Goal: Information Seeking & Learning: Learn about a topic

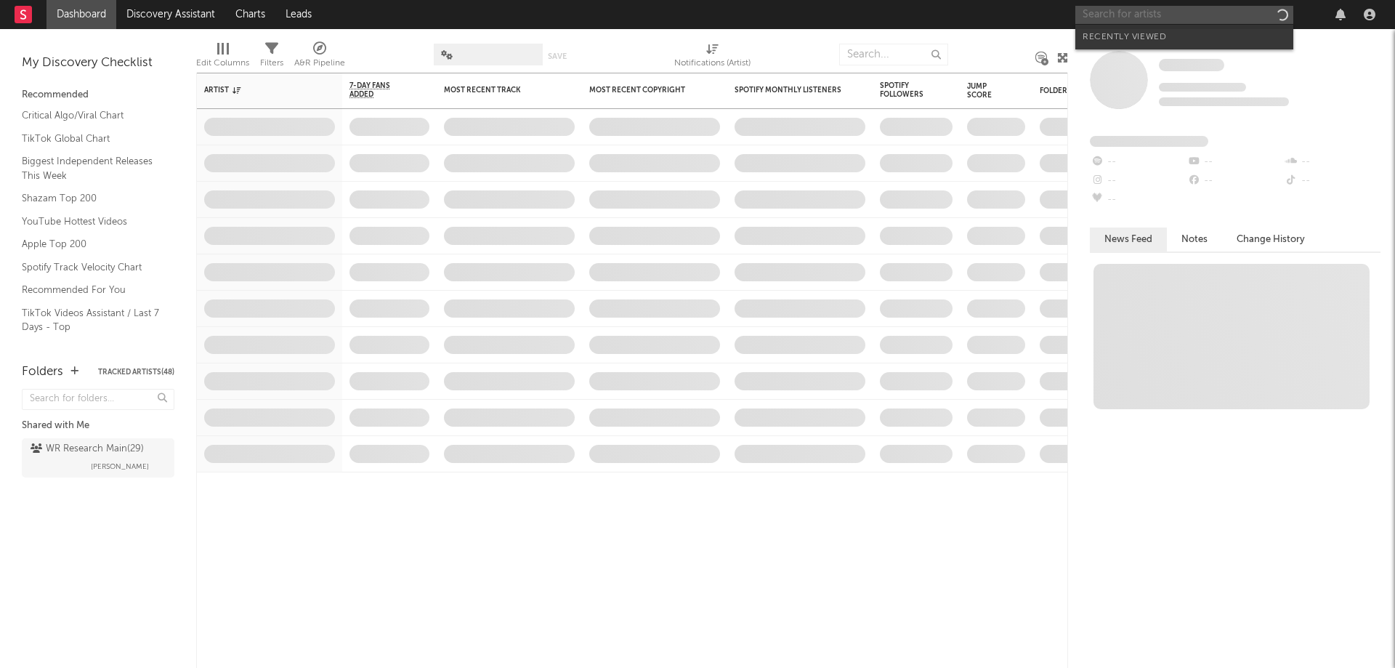
click at [1100, 15] on input "text" at bounding box center [1185, 15] width 218 height 18
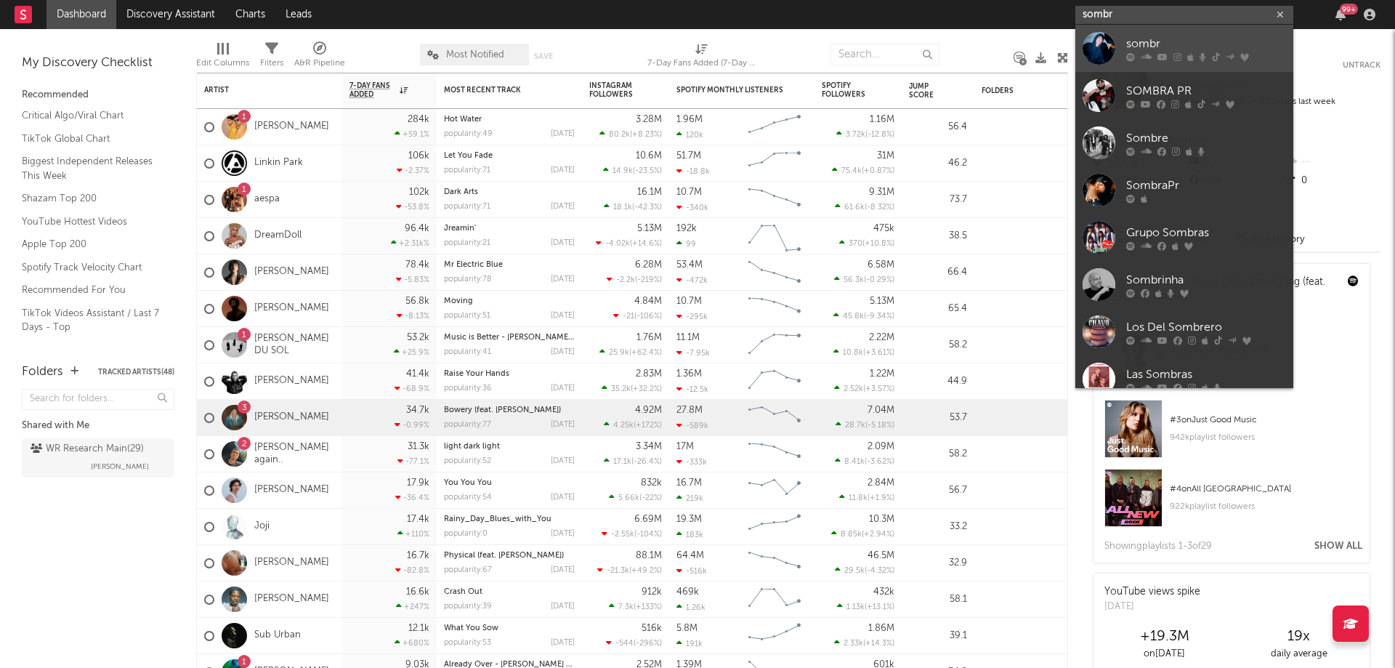
type input "sombr"
click at [1156, 41] on div "sombr" at bounding box center [1207, 43] width 160 height 17
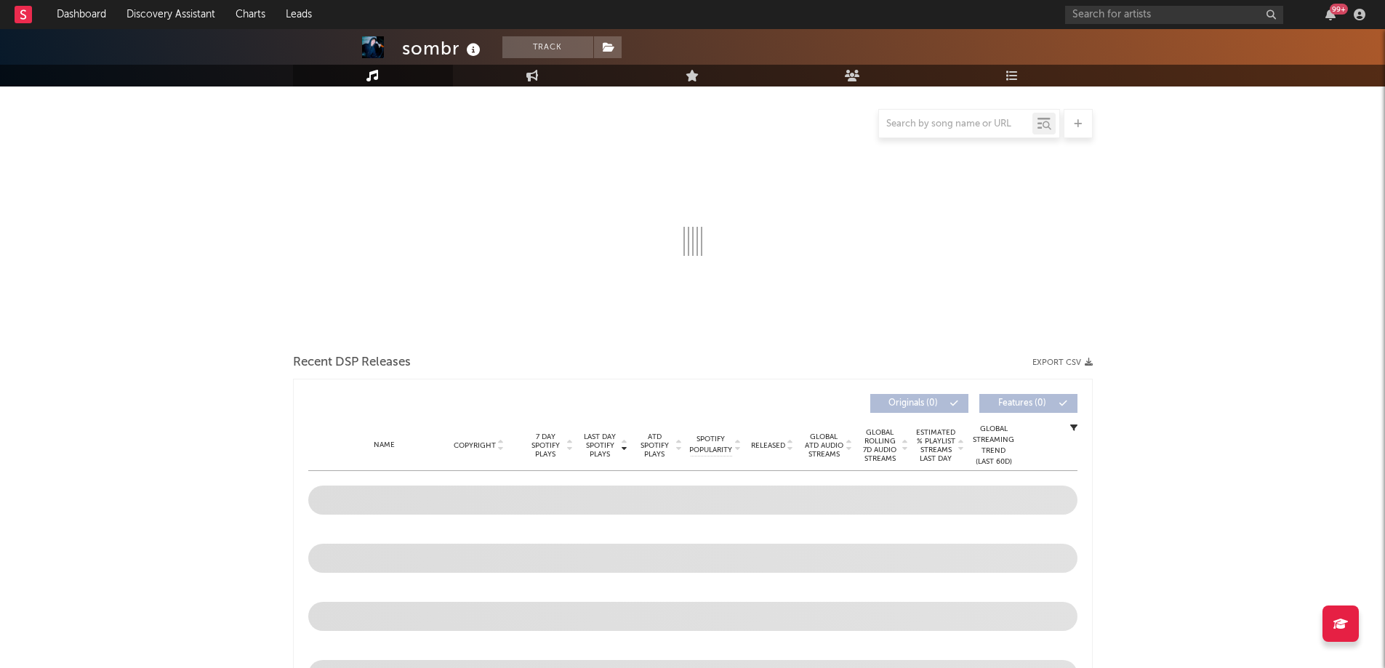
scroll to position [241, 0]
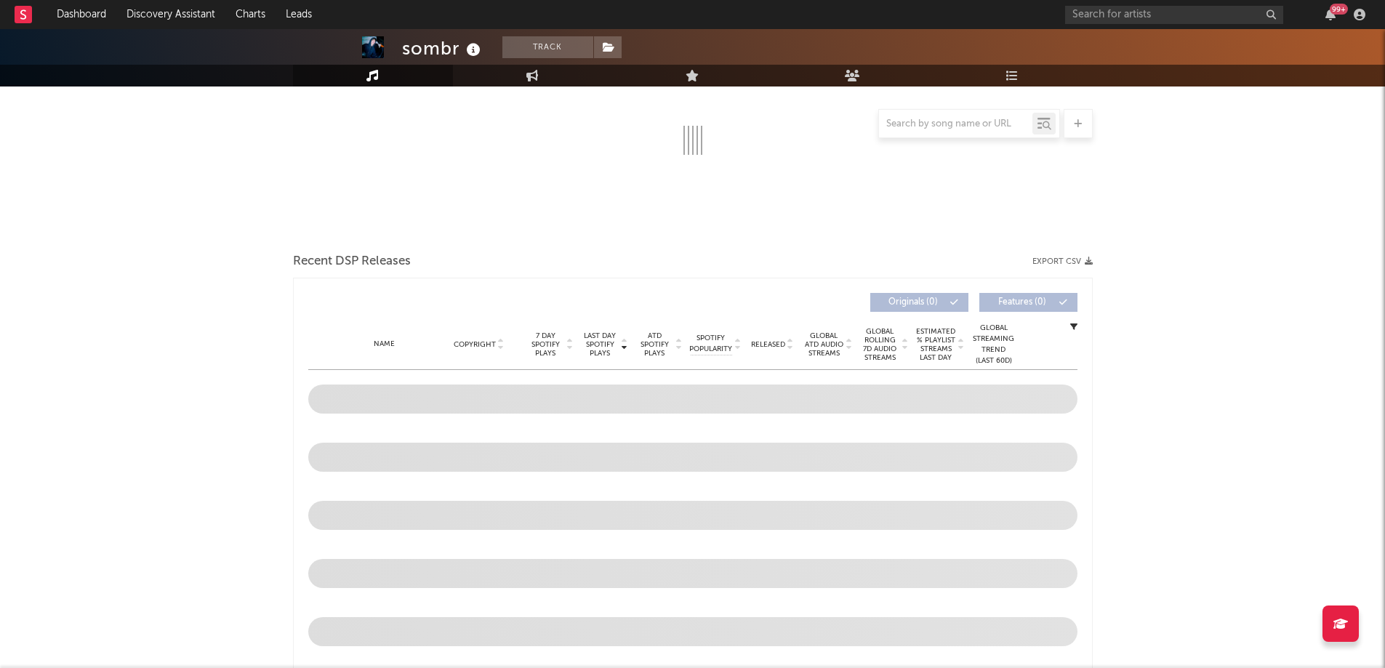
select select "6m"
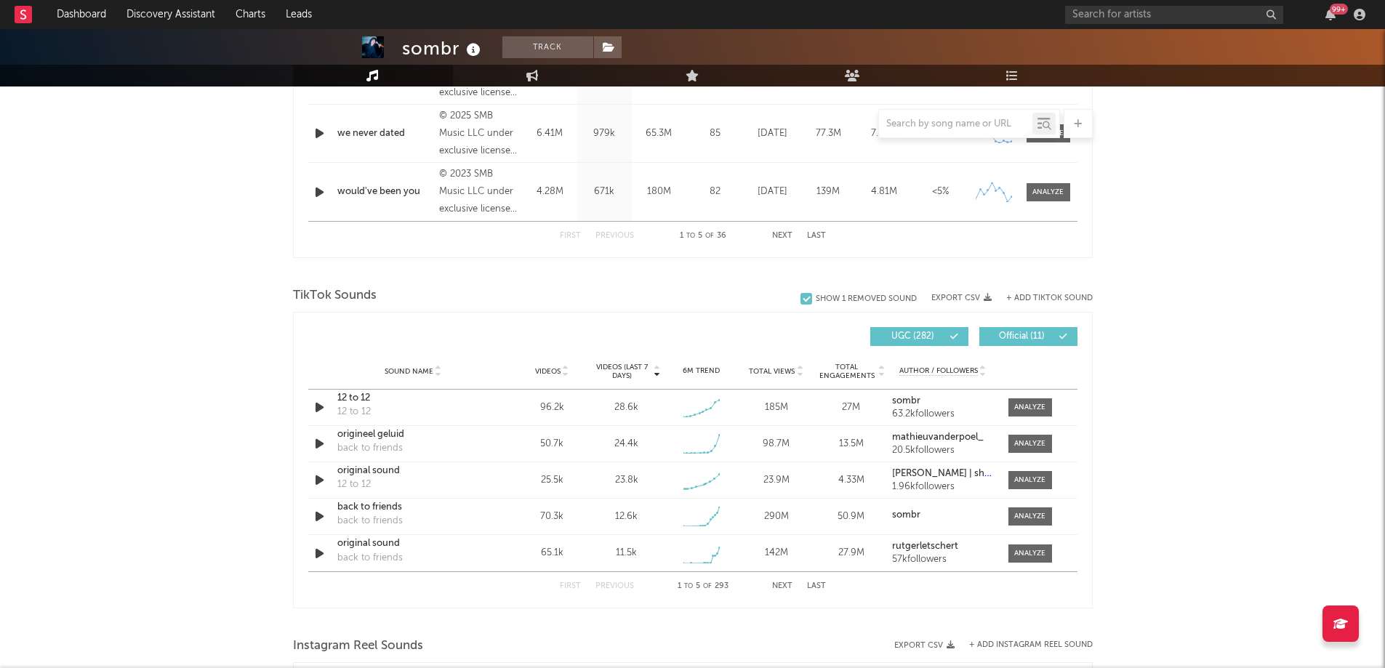
scroll to position [823, 0]
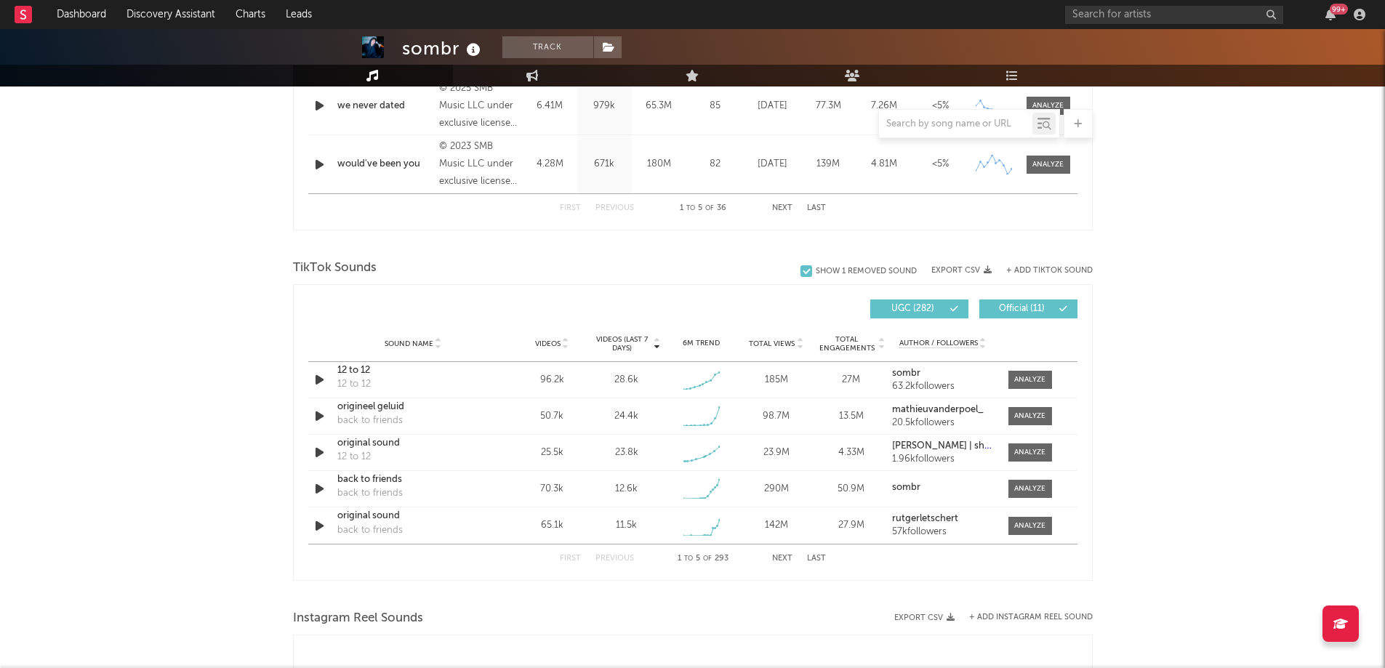
click at [777, 555] on button "Next" at bounding box center [782, 559] width 20 height 8
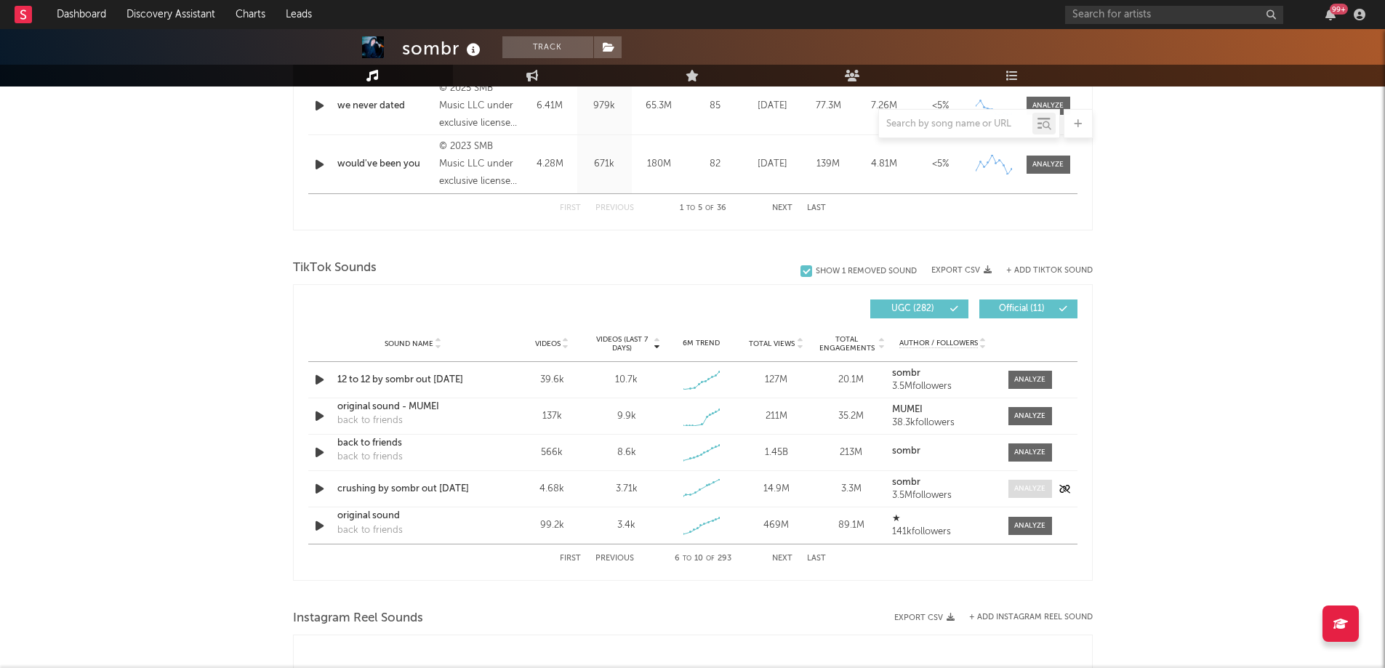
click at [1015, 488] on div at bounding box center [1029, 488] width 31 height 11
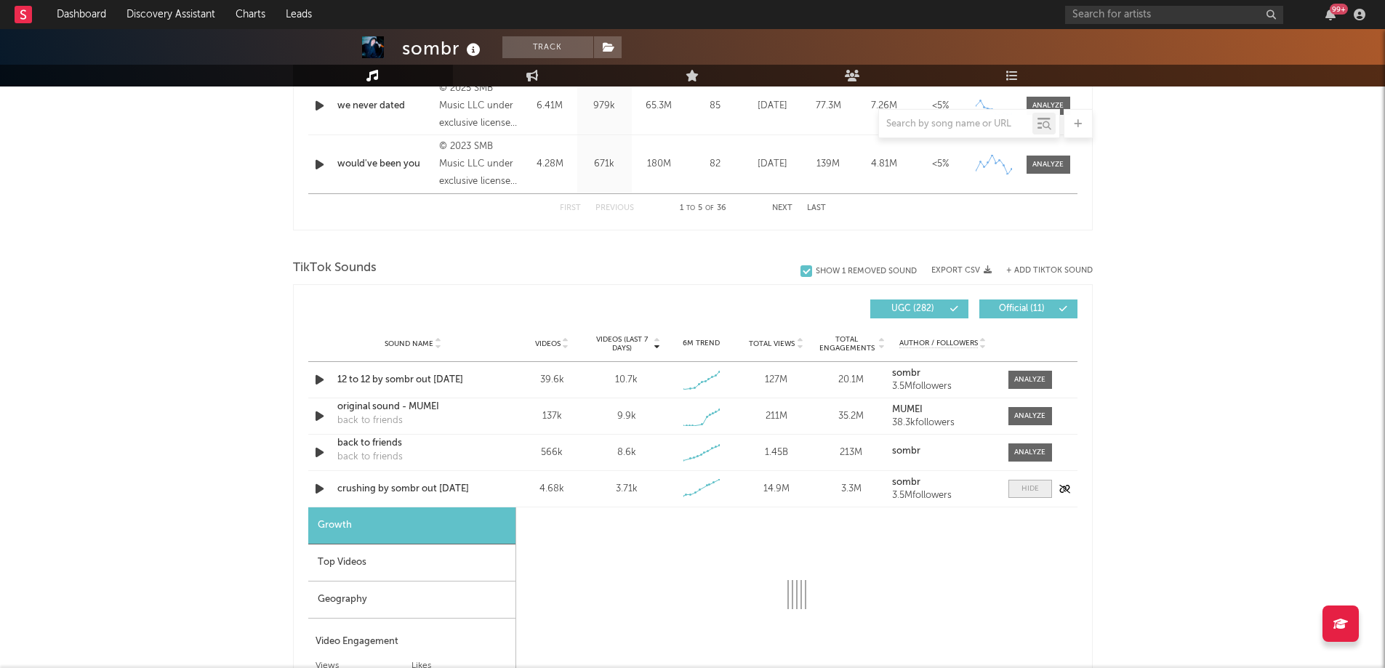
select select "1w"
click at [1015, 488] on span at bounding box center [1030, 489] width 44 height 18
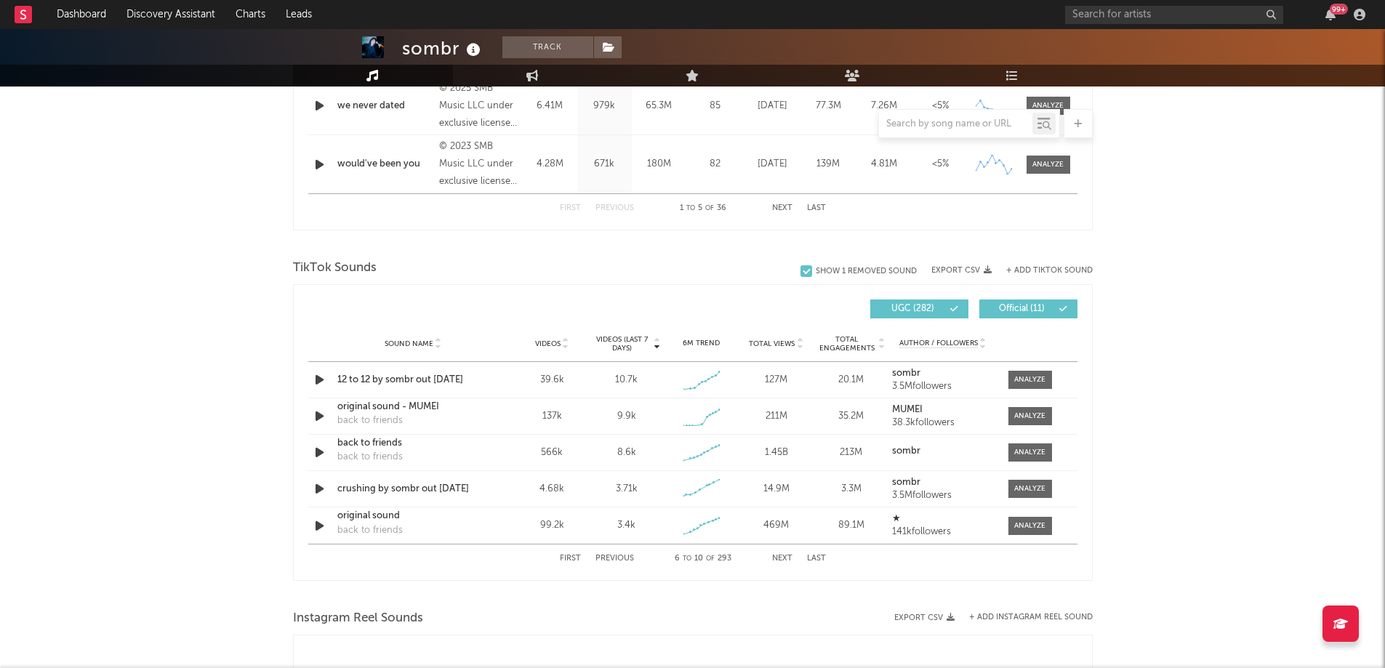
click at [784, 555] on button "Next" at bounding box center [782, 559] width 20 height 8
click at [999, 121] on input "text" at bounding box center [955, 124] width 153 height 12
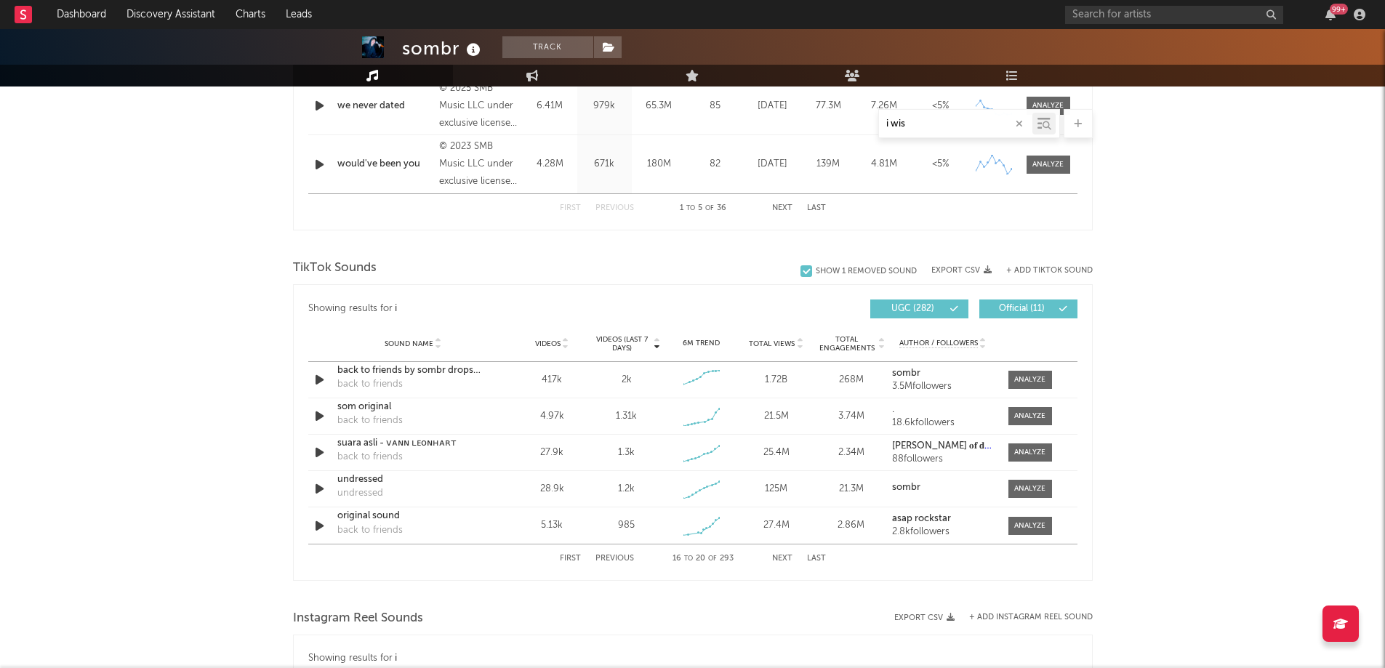
type input "i wish"
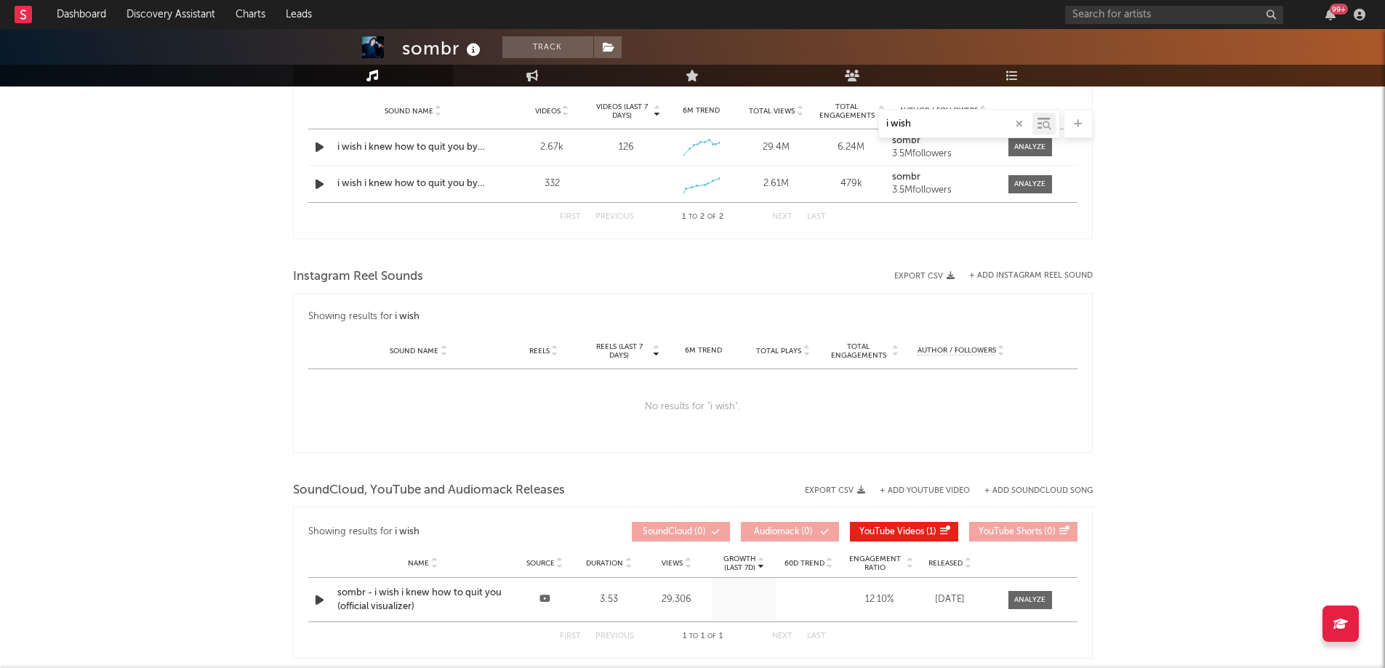
click at [1019, 124] on icon "button" at bounding box center [1018, 123] width 7 height 9
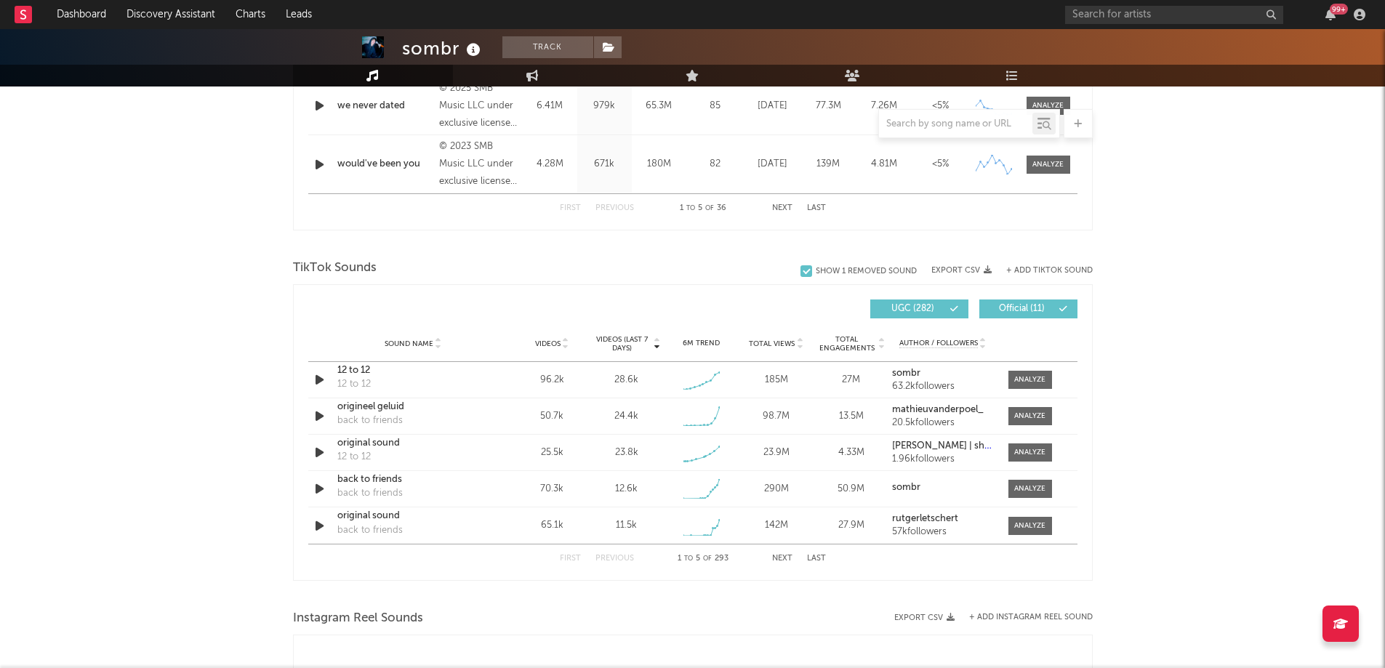
click at [624, 340] on span "Videos (last 7 days)" at bounding box center [621, 343] width 59 height 17
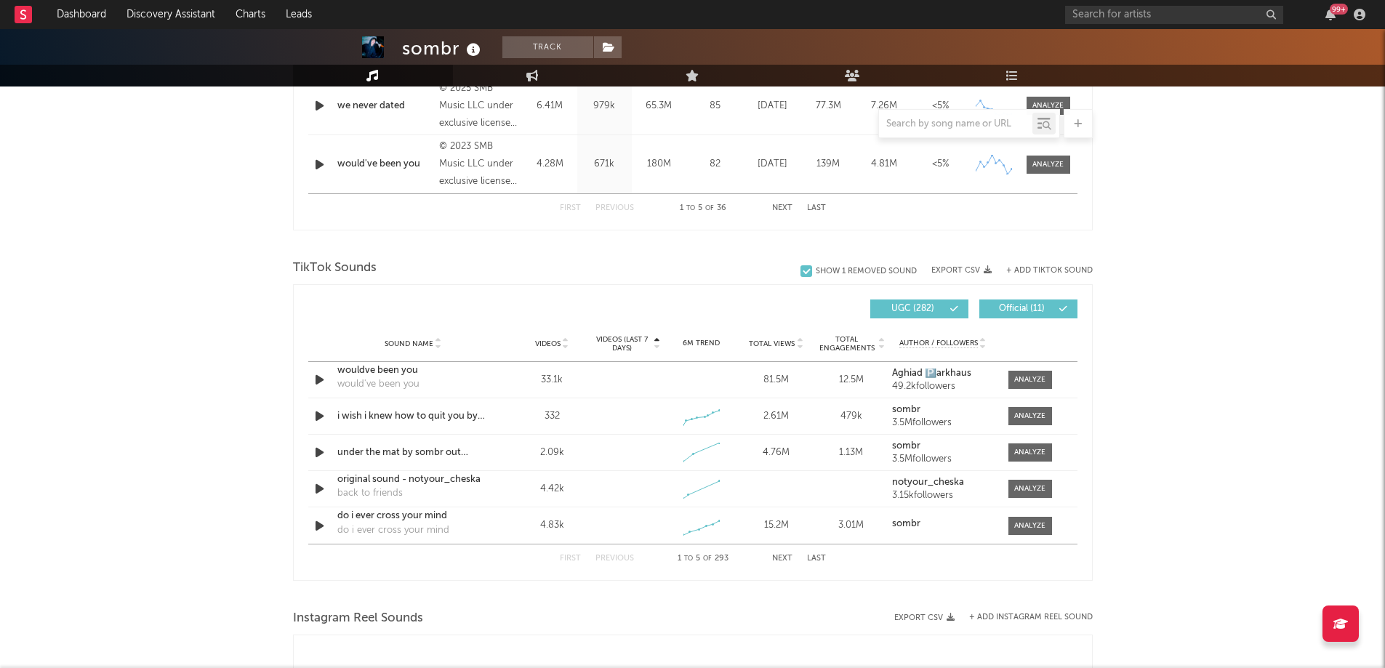
click at [624, 340] on span "Videos (last 7 days)" at bounding box center [621, 343] width 59 height 17
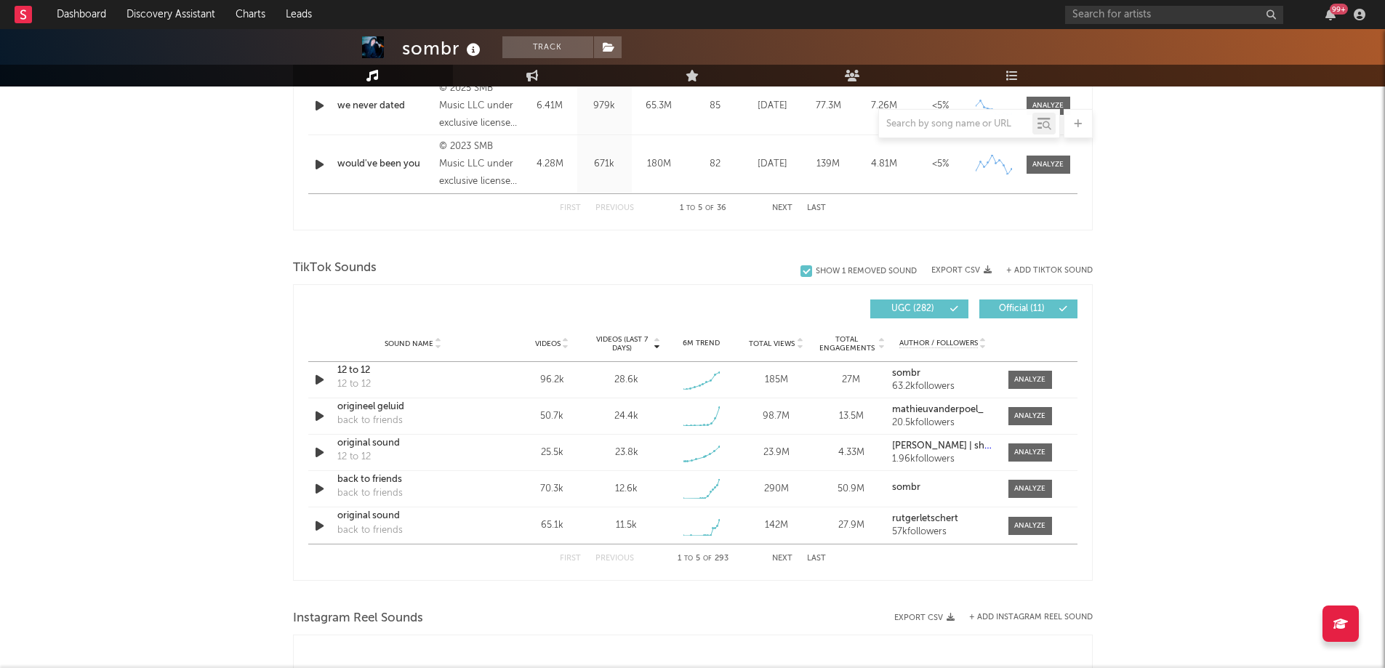
click at [781, 555] on button "Next" at bounding box center [782, 559] width 20 height 8
click at [773, 559] on button "Next" at bounding box center [782, 559] width 20 height 8
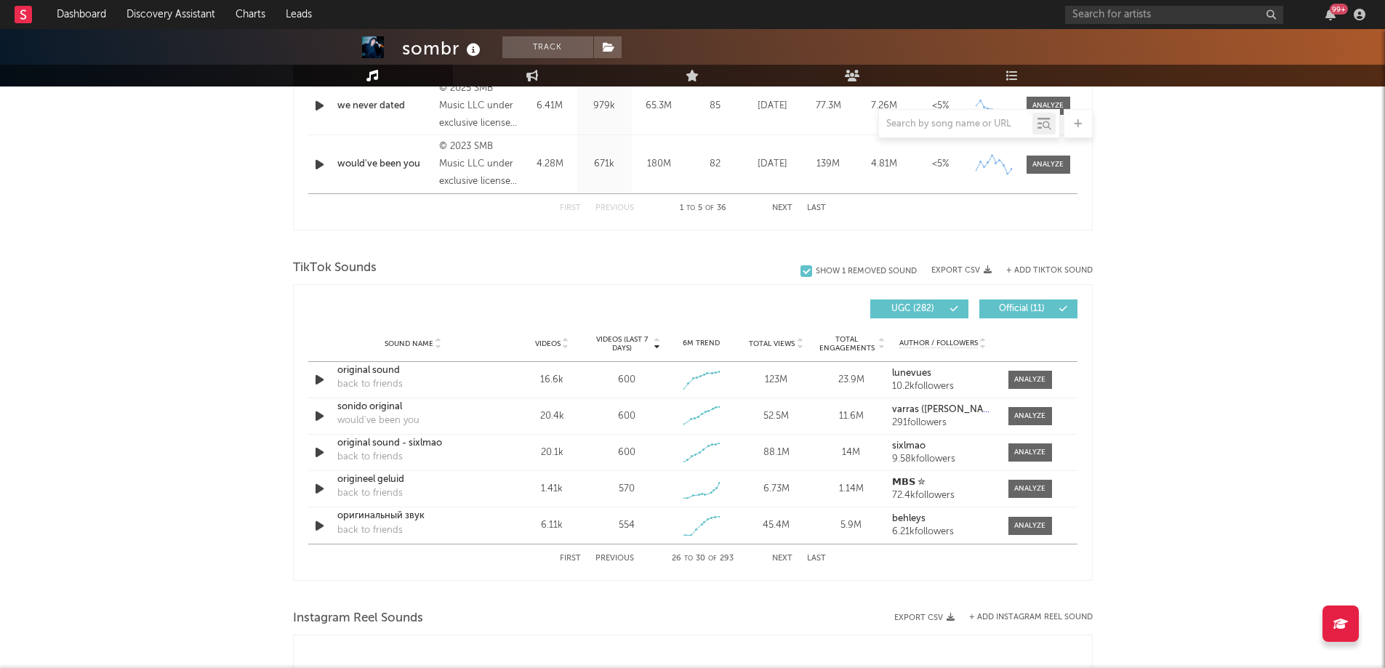
click at [773, 559] on button "Next" at bounding box center [782, 559] width 20 height 8
click at [570, 555] on button "First" at bounding box center [570, 559] width 21 height 8
